Goal: Task Accomplishment & Management: Manage account settings

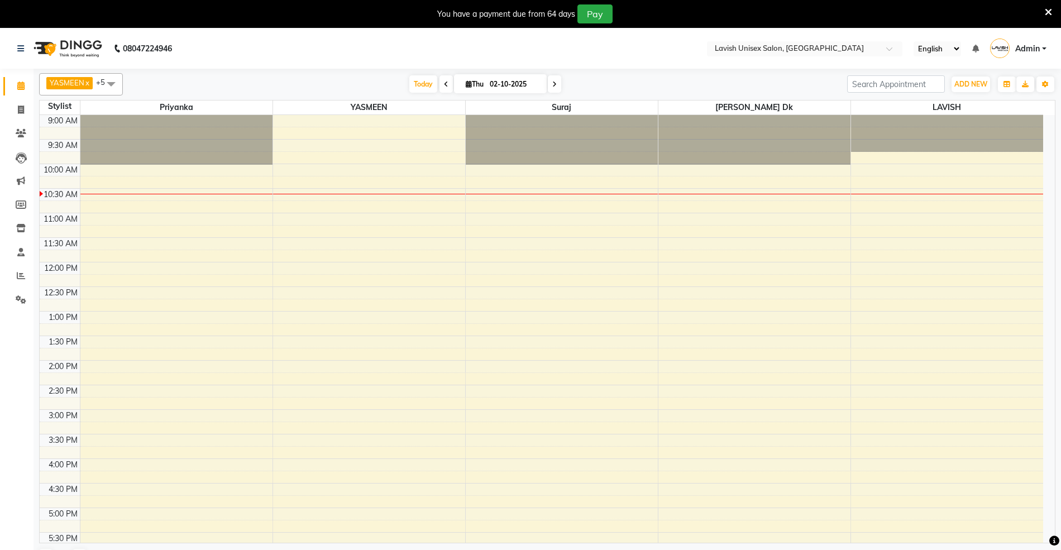
click at [1046, 11] on icon at bounding box center [1048, 12] width 7 height 10
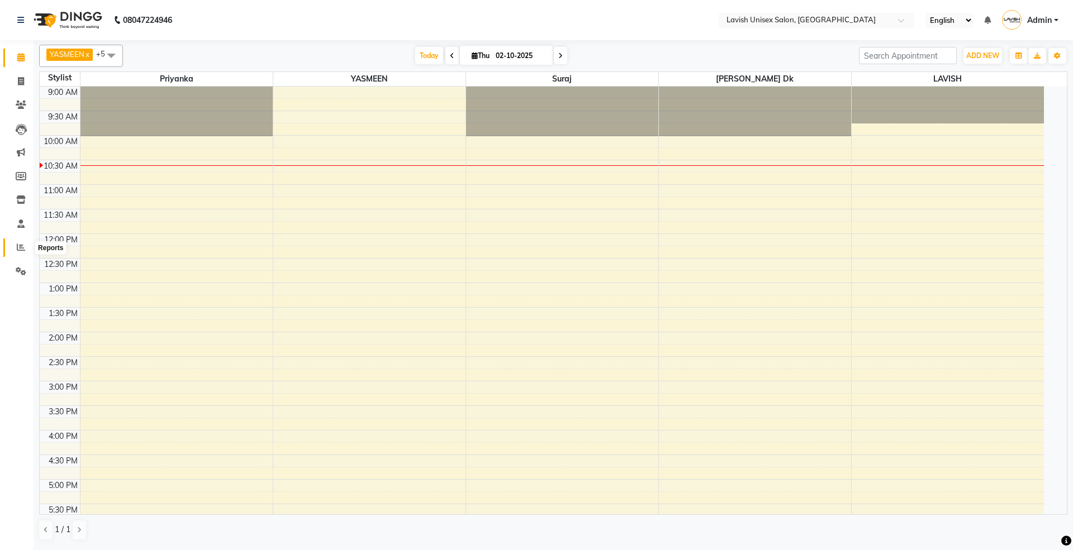
click at [17, 248] on icon at bounding box center [21, 247] width 8 height 8
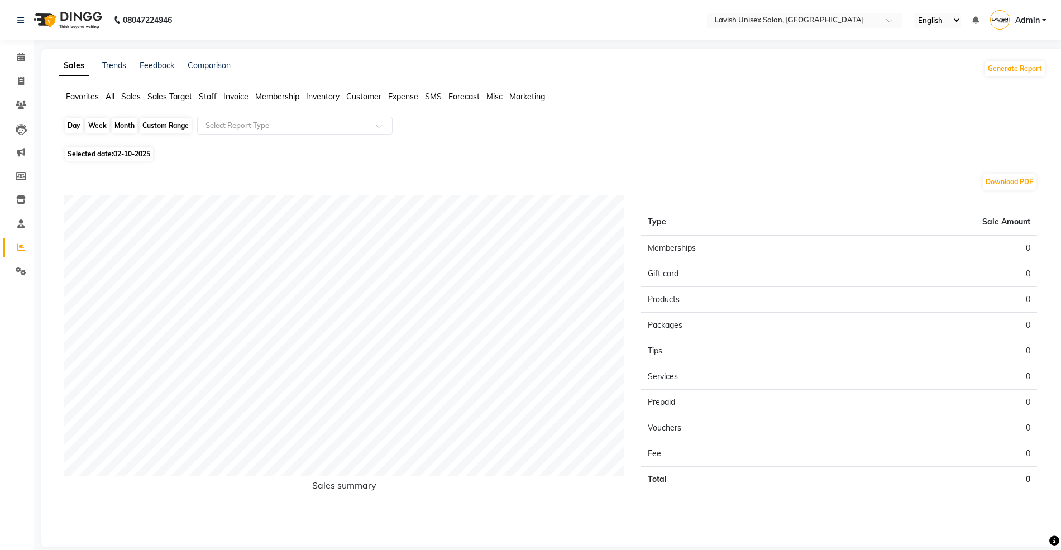
click at [69, 126] on div "Day" at bounding box center [74, 126] width 18 height 16
select select "10"
select select "2025"
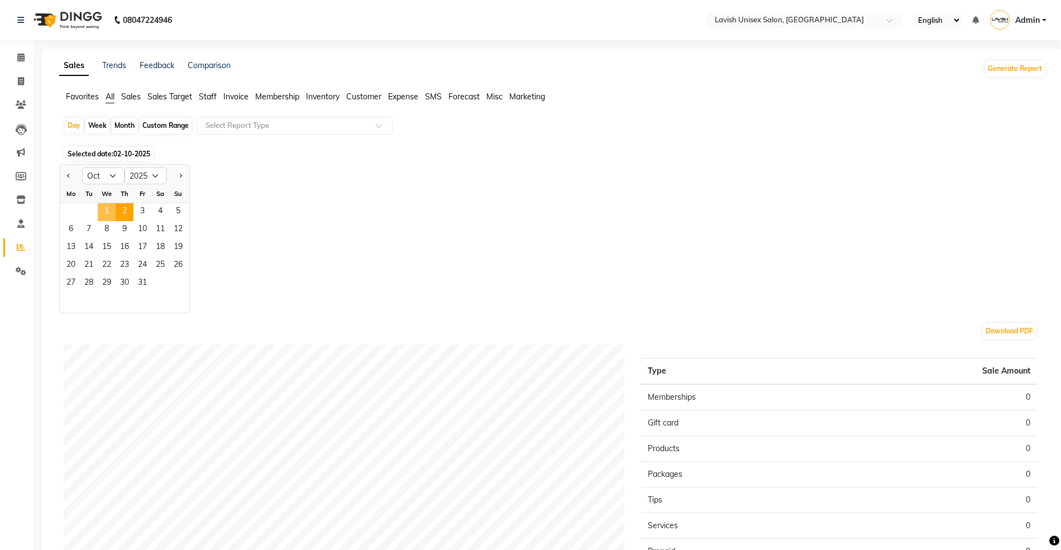
click at [105, 215] on span "1" at bounding box center [107, 212] width 18 height 18
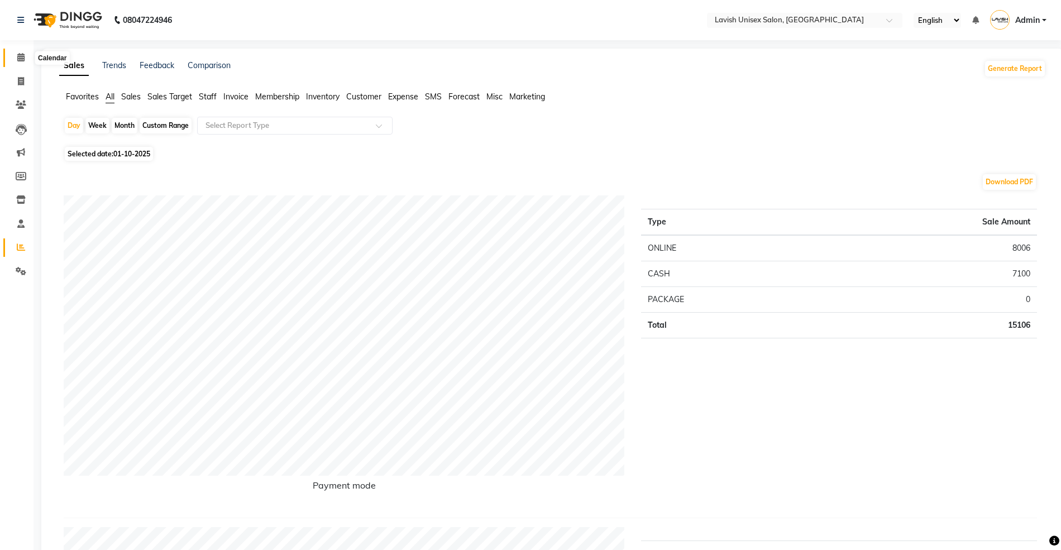
click at [18, 55] on icon at bounding box center [20, 57] width 7 height 8
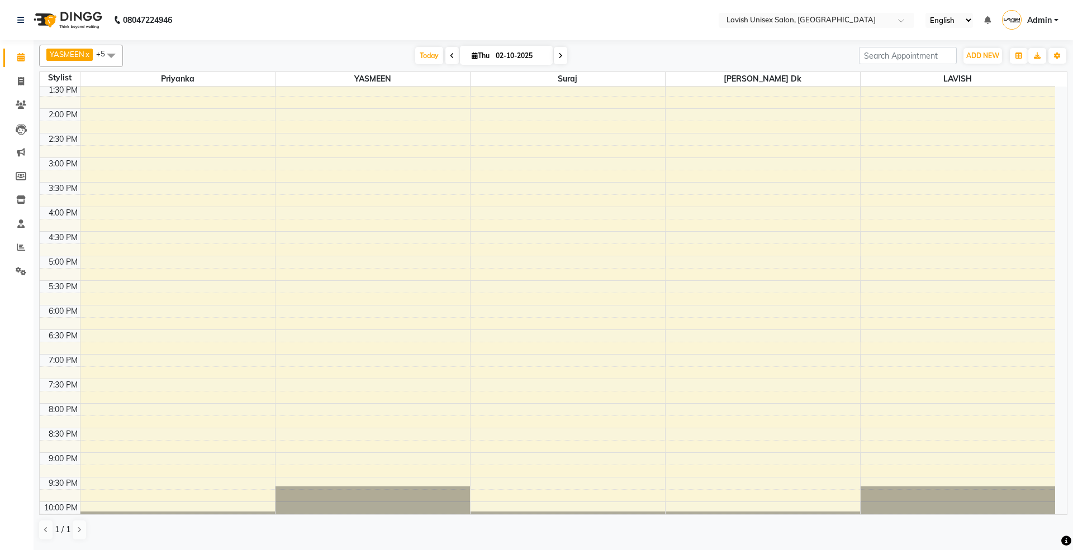
scroll to position [270, 0]
